Goal: Task Accomplishment & Management: Manage account settings

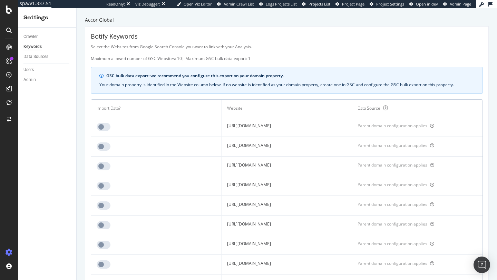
scroll to position [471, 0]
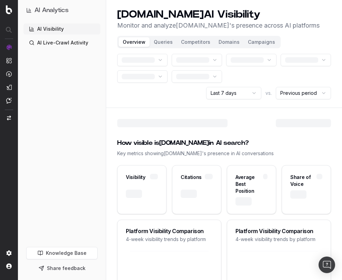
click at [251, 88] on html "AI Analytics AI Visibility AI Live-Crawl Activity Knowledge Base Share feedback…" at bounding box center [171, 140] width 342 height 280
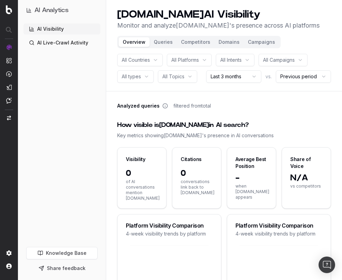
click at [288, 38] on header "Botify.com AI Visibility Monitor and analyze Botify.com 's presence across AI p…" at bounding box center [224, 45] width 236 height 91
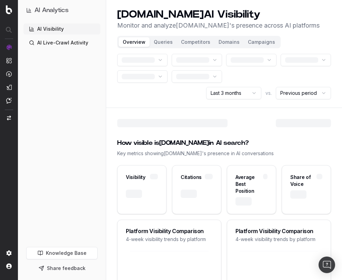
click at [304, 40] on header "Botify.com AI Visibility Monitor and analyze Botify.com 's presence across AI p…" at bounding box center [224, 54] width 236 height 108
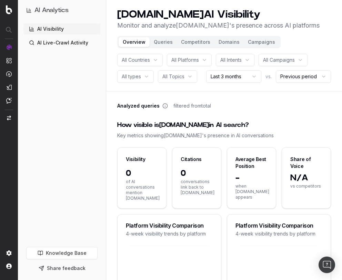
click at [223, 41] on button "Domains" at bounding box center [228, 42] width 29 height 10
click at [260, 42] on button "Campaigns" at bounding box center [262, 42] width 36 height 10
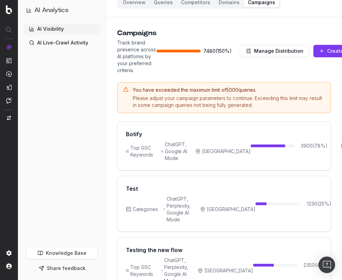
scroll to position [69, 0]
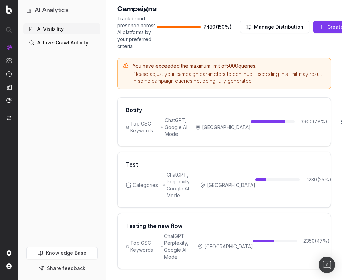
click at [310, 176] on html "AI Analytics AI Visibility AI Live-Crawl Activity Knowledge Base Share feedback…" at bounding box center [171, 76] width 342 height 280
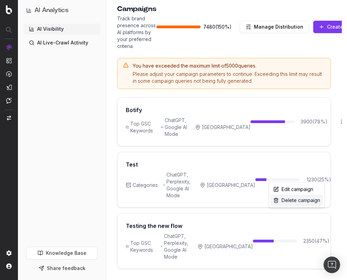
click at [303, 201] on div "Delete campaign" at bounding box center [297, 200] width 52 height 11
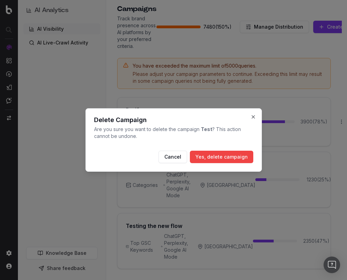
click at [232, 154] on button "Yes, delete campaign" at bounding box center [221, 157] width 63 height 12
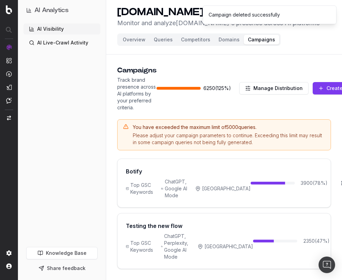
scroll to position [8, 0]
click at [316, 240] on html "Campaign deleted successfully AI Analytics AI Visibility AI Live-Crawl Activity…" at bounding box center [171, 138] width 342 height 280
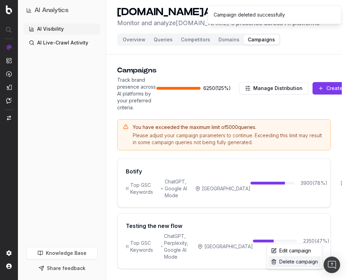
click at [297, 262] on div "Delete campaign" at bounding box center [295, 261] width 52 height 11
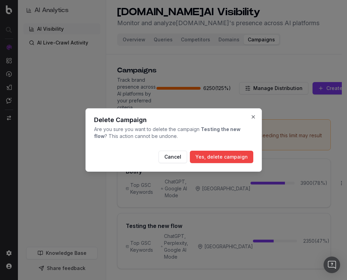
click at [241, 161] on button "Yes, delete campaign" at bounding box center [221, 157] width 63 height 12
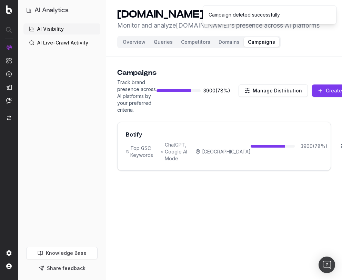
scroll to position [5, 0]
click at [314, 141] on html "Campaign deleted successfully AI Analytics AI Visibility AI Live-Crawl Activity…" at bounding box center [171, 140] width 342 height 280
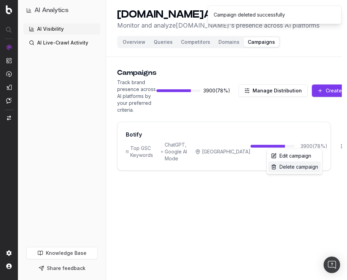
click at [305, 169] on div "Delete campaign" at bounding box center [295, 166] width 52 height 11
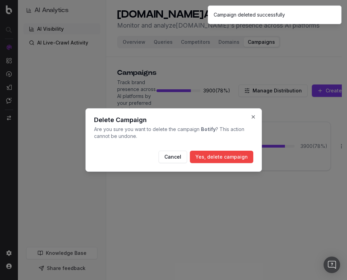
click at [225, 157] on button "Yes, delete campaign" at bounding box center [221, 157] width 63 height 12
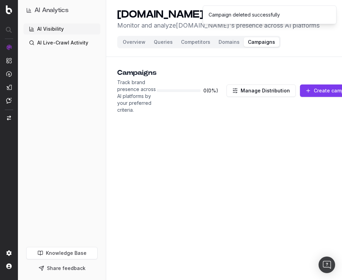
click at [319, 87] on button "Create campaign" at bounding box center [330, 90] width 61 height 12
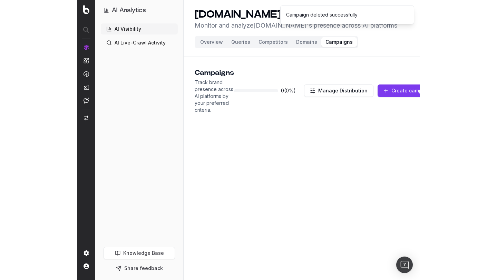
scroll to position [0, 0]
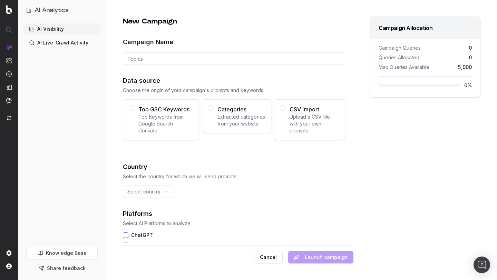
click at [207, 60] on input "Campaign Name" at bounding box center [234, 58] width 222 height 12
type input "CSV"
click at [300, 120] on span "Upload a CSV file with your own prompts" at bounding box center [314, 123] width 50 height 21
click at [285, 111] on button "CSV Import Upload a CSV file with your own prompts" at bounding box center [283, 108] width 6 height 6
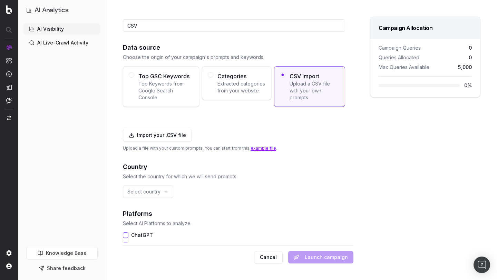
scroll to position [34, 0]
click at [260, 148] on link "example file" at bounding box center [263, 147] width 26 height 5
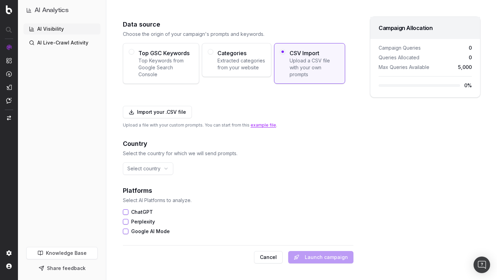
click at [163, 114] on button "Import your .CSV file" at bounding box center [157, 112] width 69 height 12
click at [161, 171] on html "AI Analytics AI Visibility AI Live-Crawl Activity Knowledge Base Share feedback…" at bounding box center [248, 140] width 497 height 280
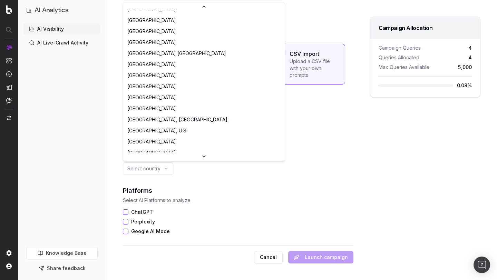
scroll to position [2435, 0]
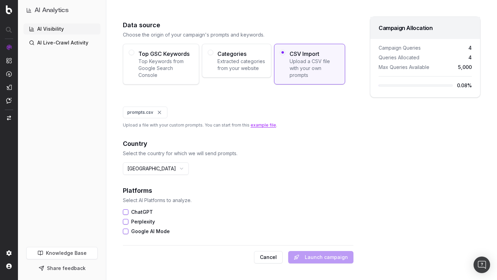
click at [126, 210] on button "ChatGPT" at bounding box center [126, 212] width 6 height 6
click at [127, 232] on button "Google AI Mode" at bounding box center [126, 232] width 6 height 6
click at [325, 260] on button "Launch campaign" at bounding box center [320, 257] width 65 height 12
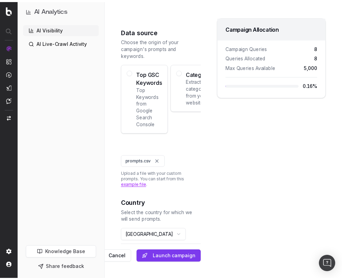
scroll to position [128, 0]
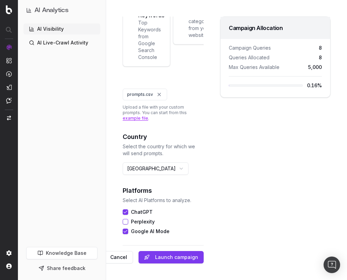
click at [175, 256] on button "Launch campaign" at bounding box center [171, 257] width 65 height 12
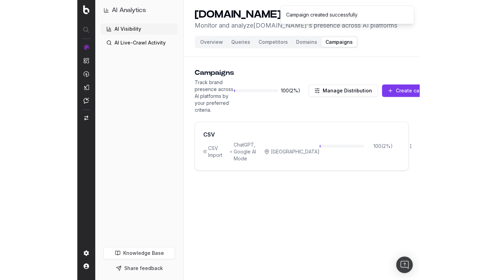
scroll to position [0, 0]
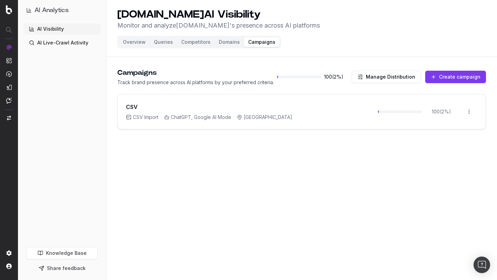
click at [80, 98] on div "AI Visibility AI Live-Crawl Activity" at bounding box center [61, 133] width 77 height 221
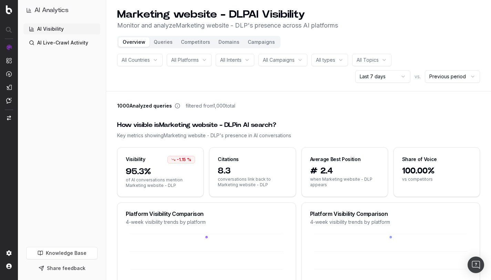
click at [400, 78] on html "AI Analytics AI Visibility AI Live-Crawl Activity Knowledge Base Share feedback…" at bounding box center [245, 140] width 491 height 280
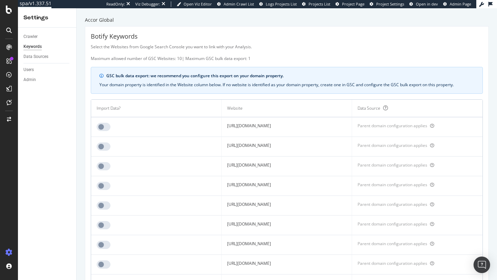
scroll to position [709, 0]
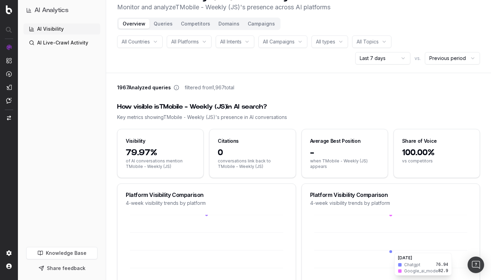
scroll to position [17, 0]
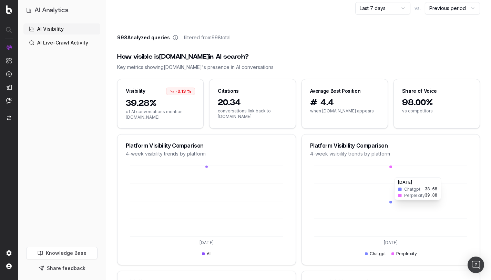
scroll to position [67, 0]
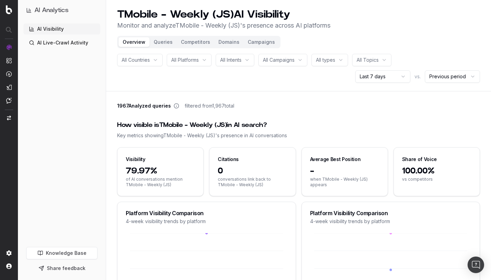
click at [141, 80] on div "All Countries All Platforms All Intents All Campaigns All types All Topics Last…" at bounding box center [298, 68] width 363 height 29
click at [174, 86] on header "TMobile - Weekly (JS) AI Visibility Monitor and analyze TMobile - Weekly (JS) '…" at bounding box center [298, 45] width 385 height 91
